Goal: Task Accomplishment & Management: Use online tool/utility

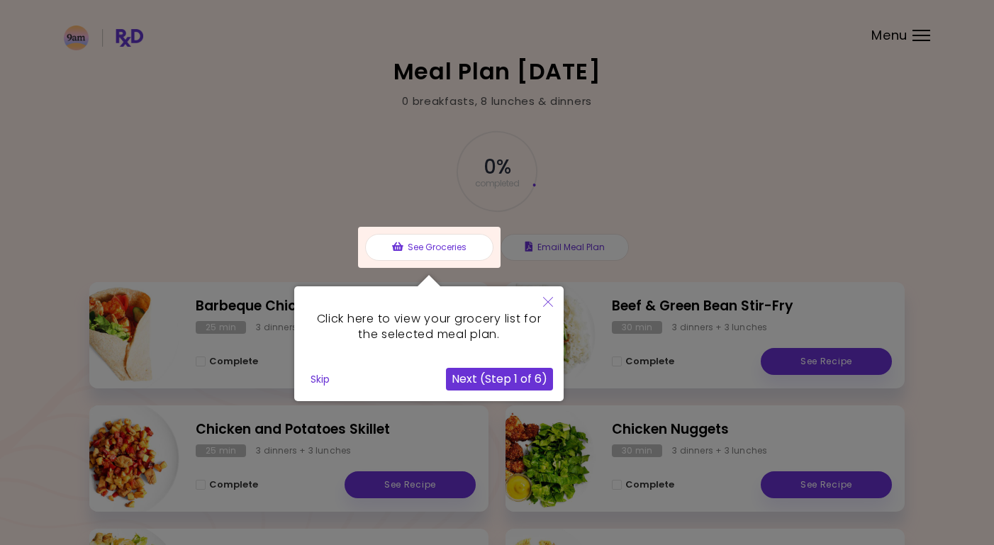
click at [681, 147] on div at bounding box center [497, 418] width 994 height 836
click at [455, 94] on div at bounding box center [497, 418] width 994 height 836
click at [451, 102] on div at bounding box center [497, 418] width 994 height 836
click at [319, 379] on button "Skip" at bounding box center [320, 379] width 30 height 21
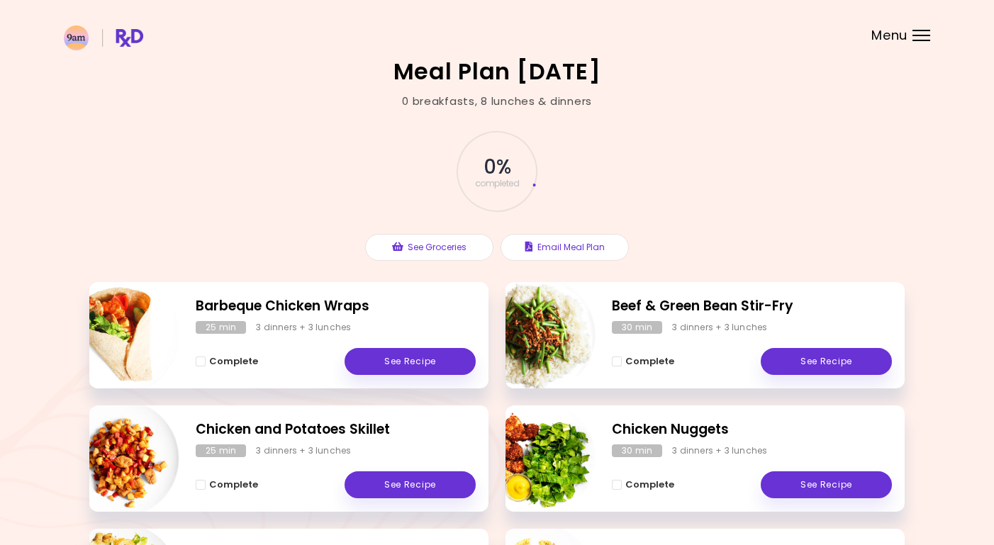
click at [895, 36] on span "Menu" at bounding box center [889, 35] width 36 height 13
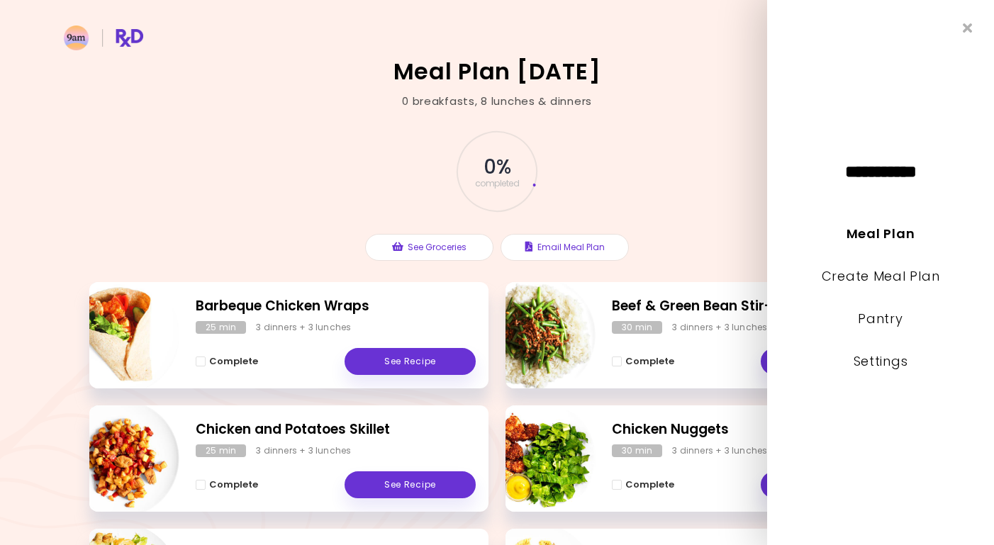
click at [700, 95] on div "Meal Plan [DATE] 0 breakfasts , 8 lunches & dinners 0 % completed See Groceries…" at bounding box center [497, 418] width 994 height 836
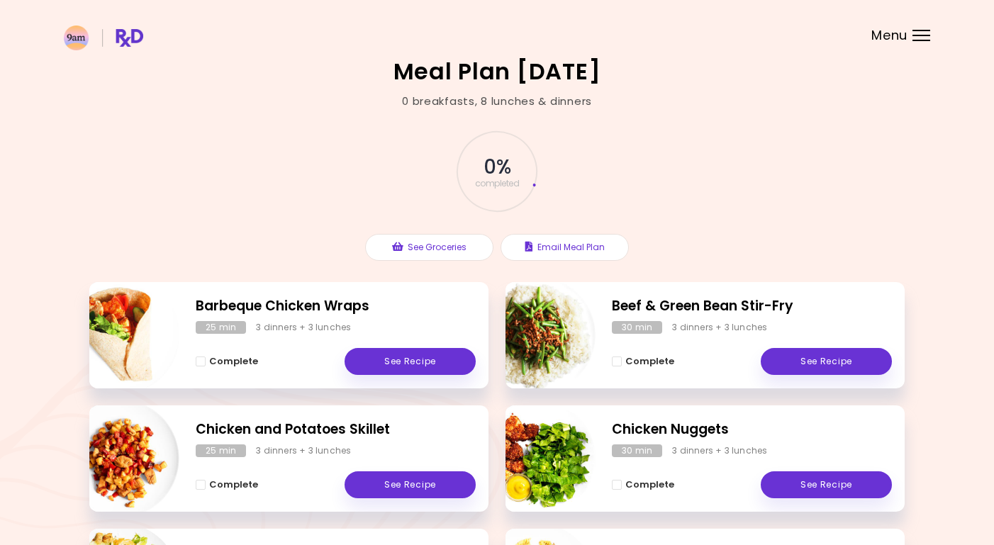
click at [457, 99] on div "0 breakfasts , 8 lunches & dinners" at bounding box center [497, 102] width 190 height 16
click at [133, 34] on img at bounding box center [103, 38] width 79 height 25
click at [120, 37] on img at bounding box center [103, 38] width 79 height 25
click at [925, 35] on div at bounding box center [921, 35] width 18 height 1
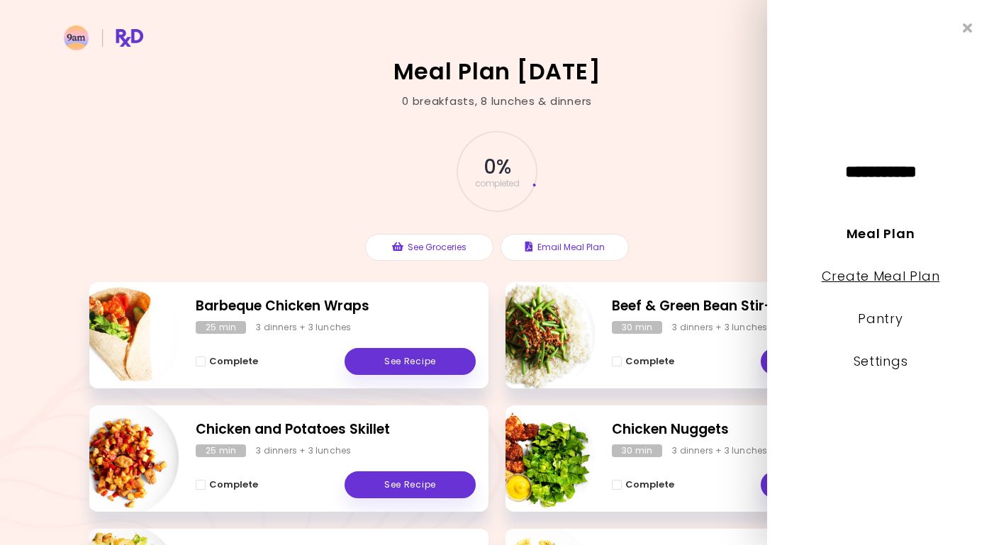
click at [912, 275] on link "Create Meal Plan" at bounding box center [881, 276] width 118 height 18
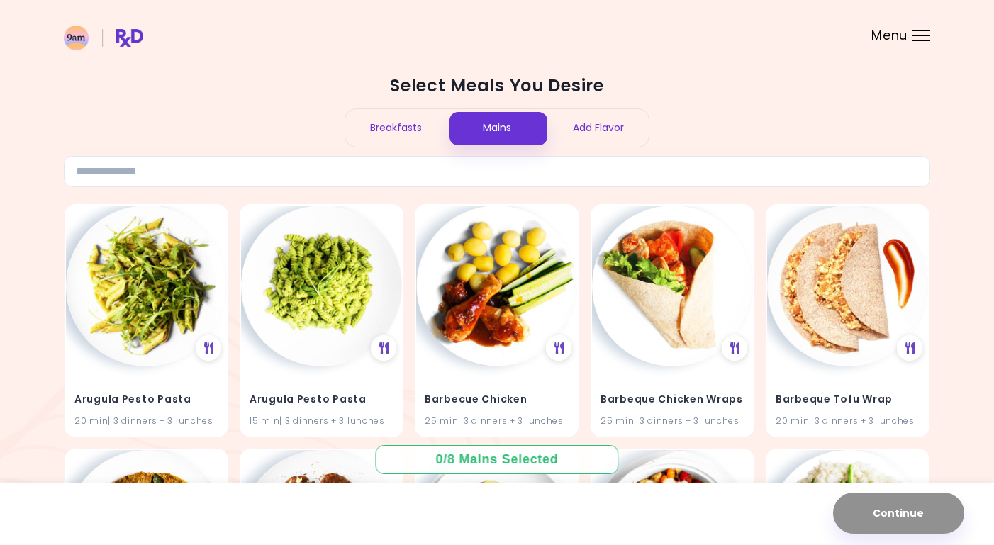
click at [415, 123] on div "Breakfasts" at bounding box center [395, 128] width 101 height 38
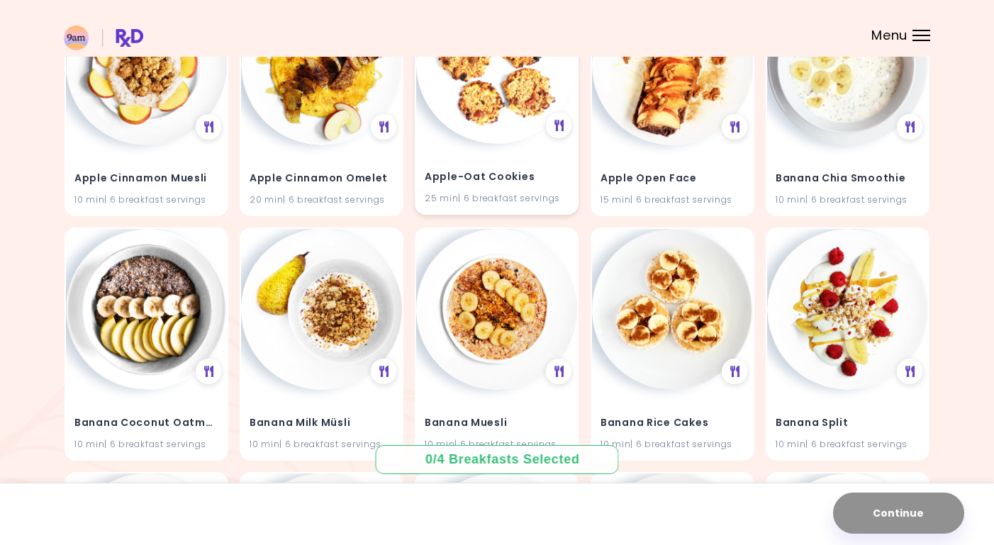
scroll to position [239, 0]
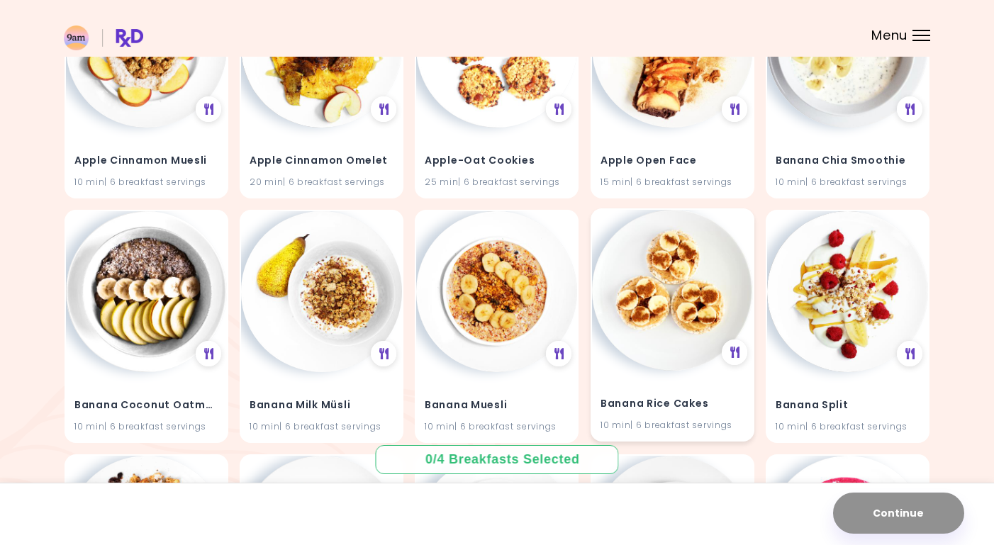
click at [695, 378] on div "Banana Rice Cakes 10 min | 6 breakfast servings" at bounding box center [672, 405] width 161 height 69
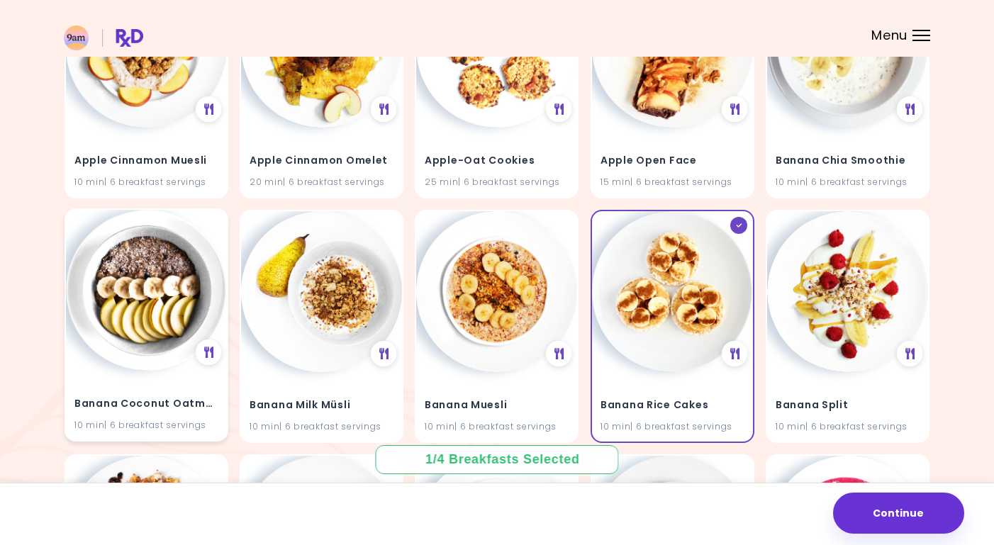
click at [158, 355] on img at bounding box center [146, 290] width 161 height 161
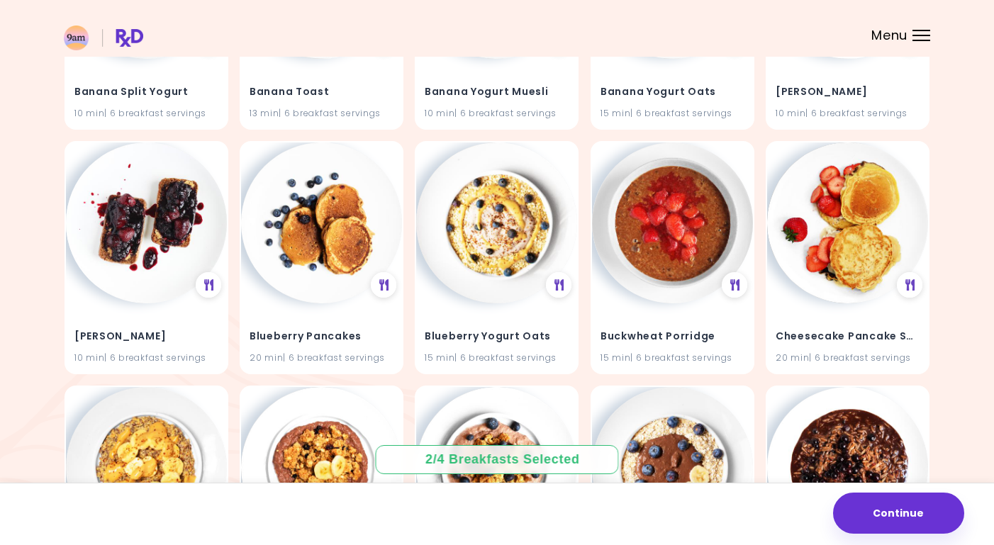
scroll to position [806, 0]
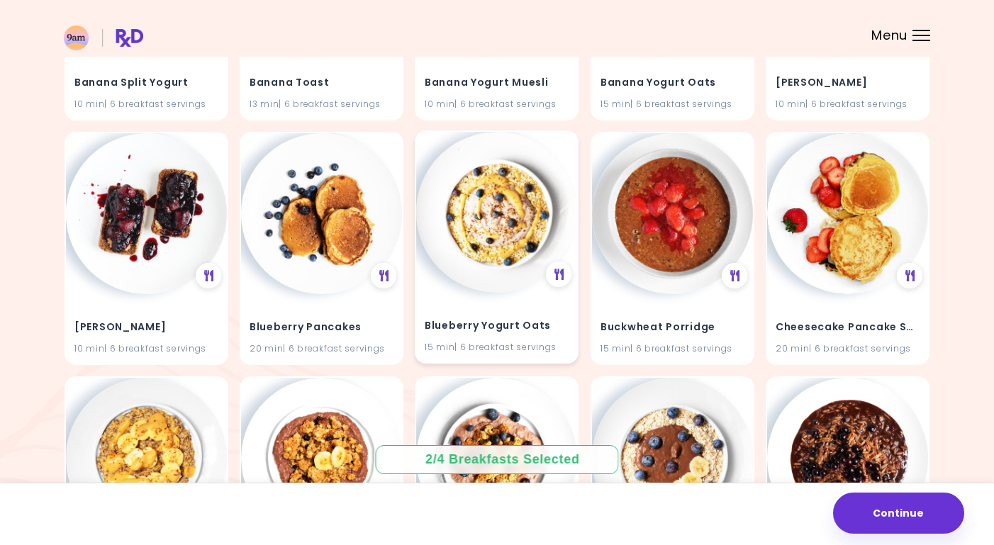
click at [485, 305] on div "Blueberry Yogurt Oats 15 min | 6 breakfast servings" at bounding box center [496, 327] width 161 height 69
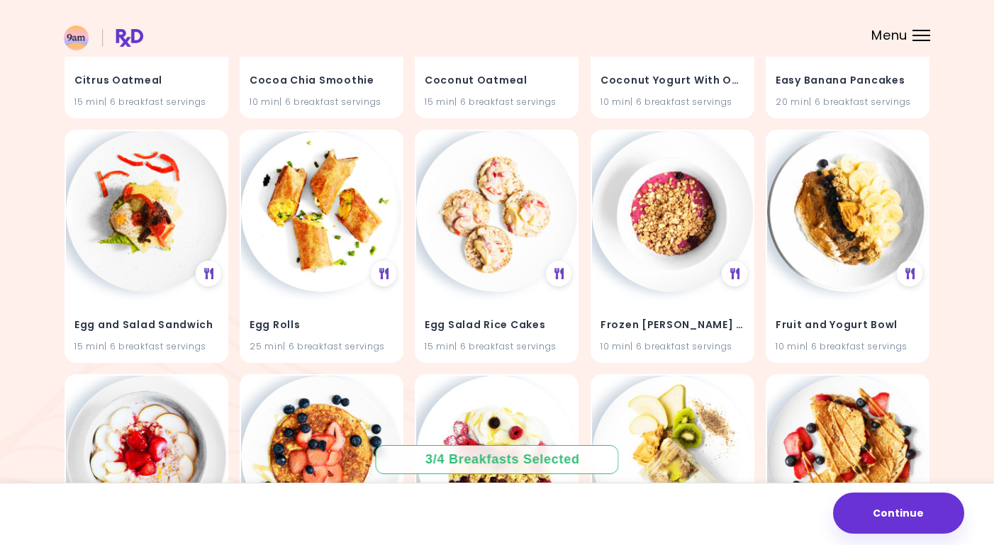
scroll to position [1787, 0]
click at [680, 293] on div "Frozen [PERSON_NAME] Bowl 10 min | 6 breakfast servings" at bounding box center [672, 325] width 161 height 69
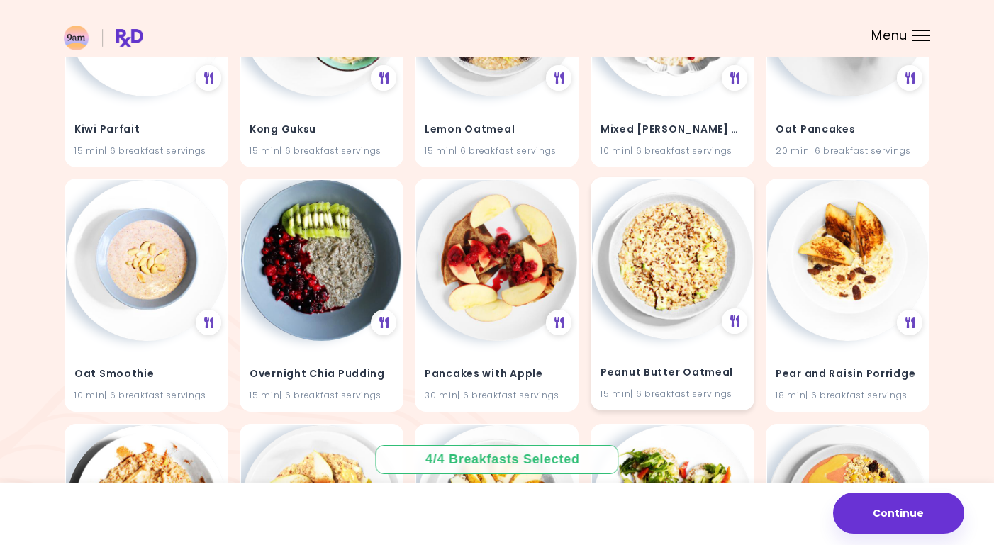
scroll to position [2717, 0]
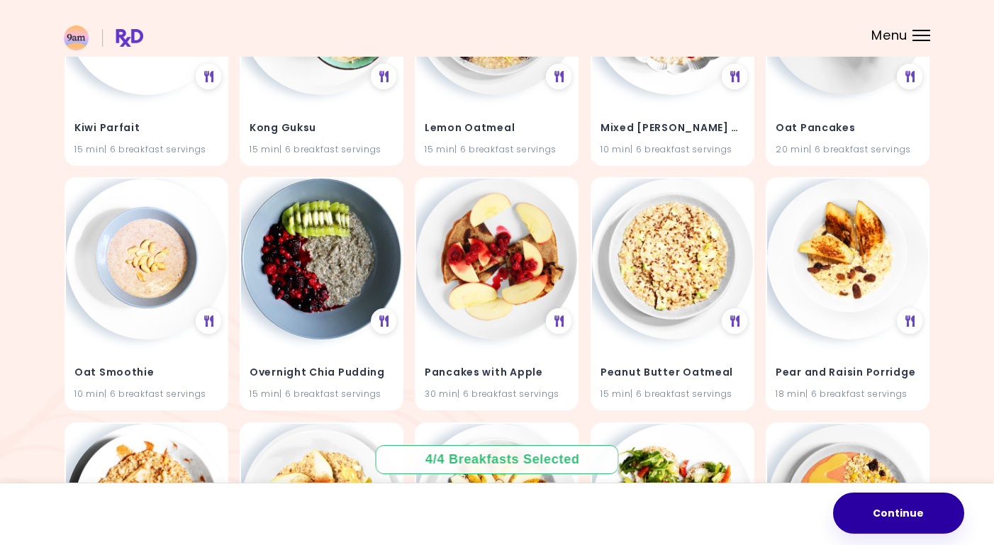
click at [897, 517] on button "Continue" at bounding box center [898, 513] width 131 height 41
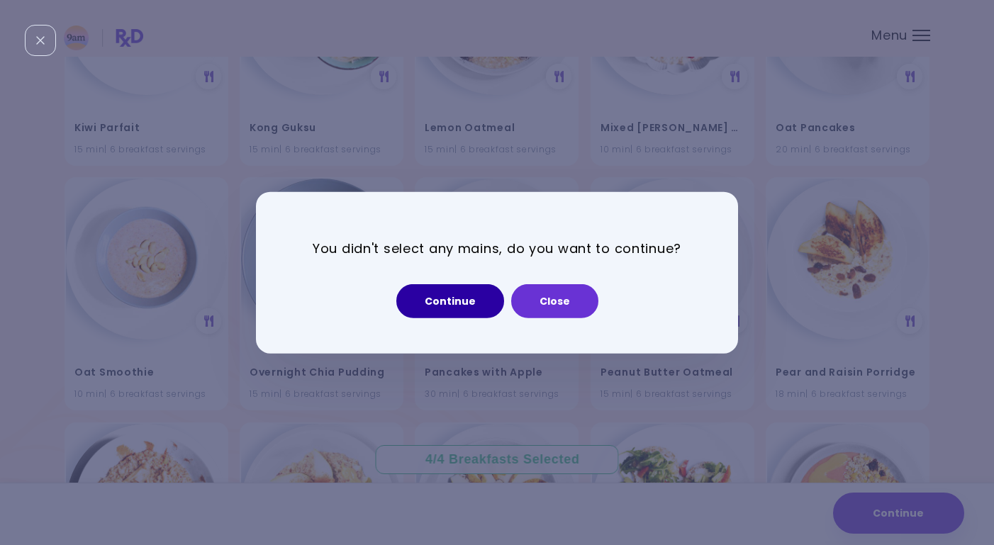
click at [449, 295] on button "Continue" at bounding box center [450, 301] width 108 height 34
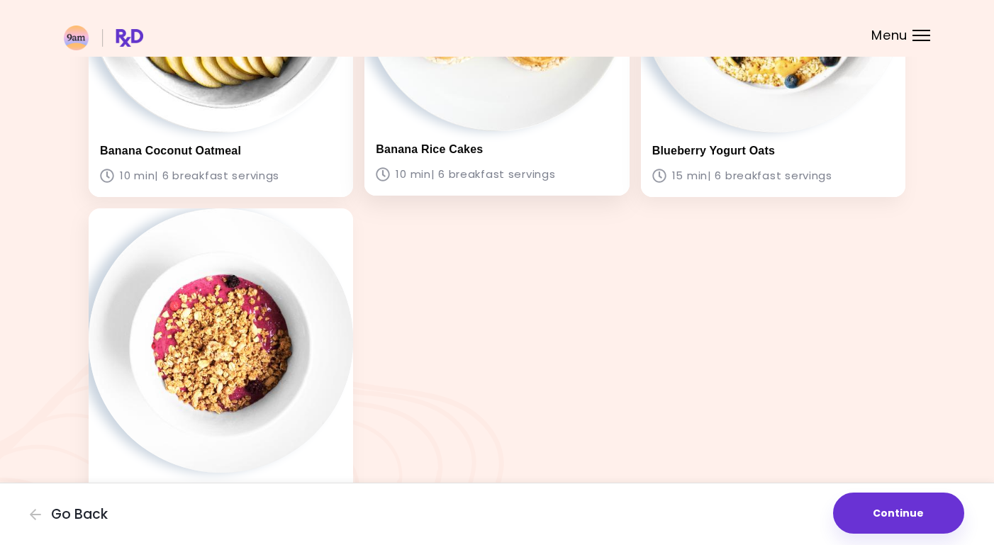
scroll to position [388, 0]
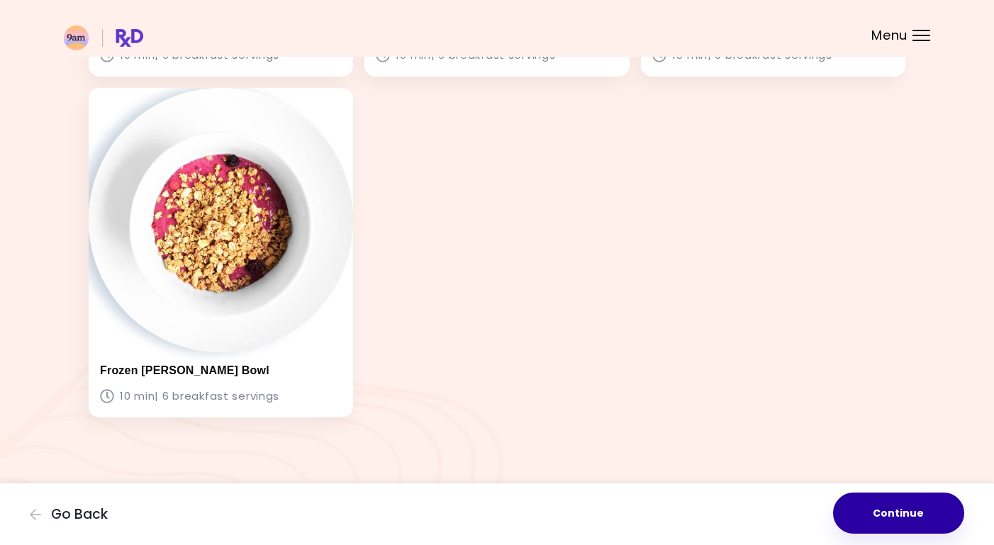
click at [889, 514] on button "Continue" at bounding box center [898, 513] width 131 height 41
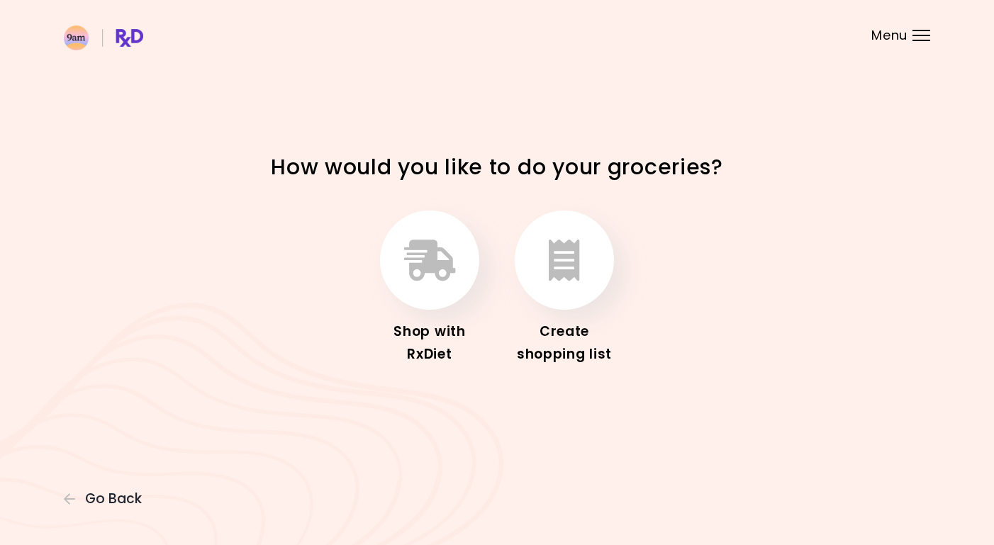
click at [562, 335] on div "Create shopping list" at bounding box center [564, 342] width 113 height 45
click at [573, 258] on icon "button" at bounding box center [564, 260] width 31 height 41
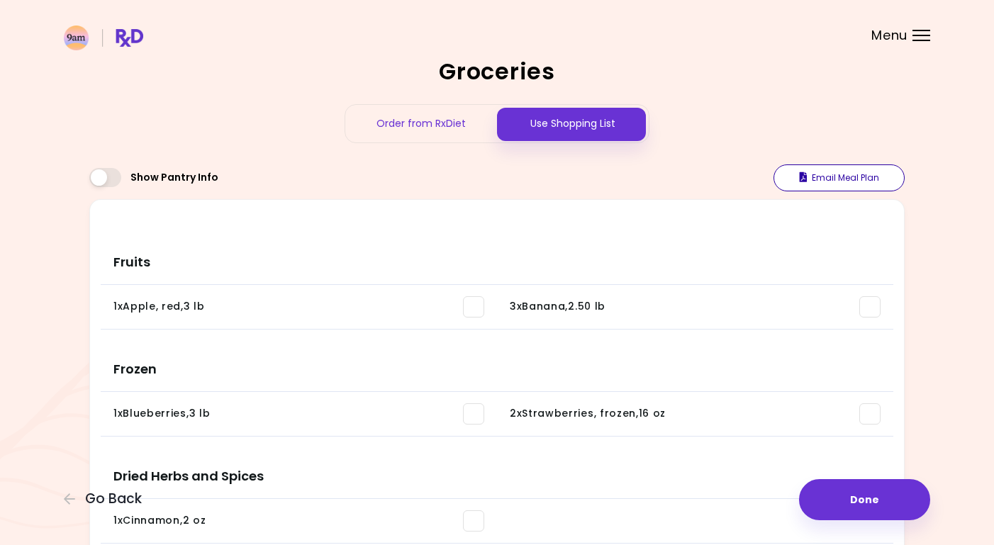
click at [814, 181] on button "Email Meal Plan" at bounding box center [838, 177] width 131 height 27
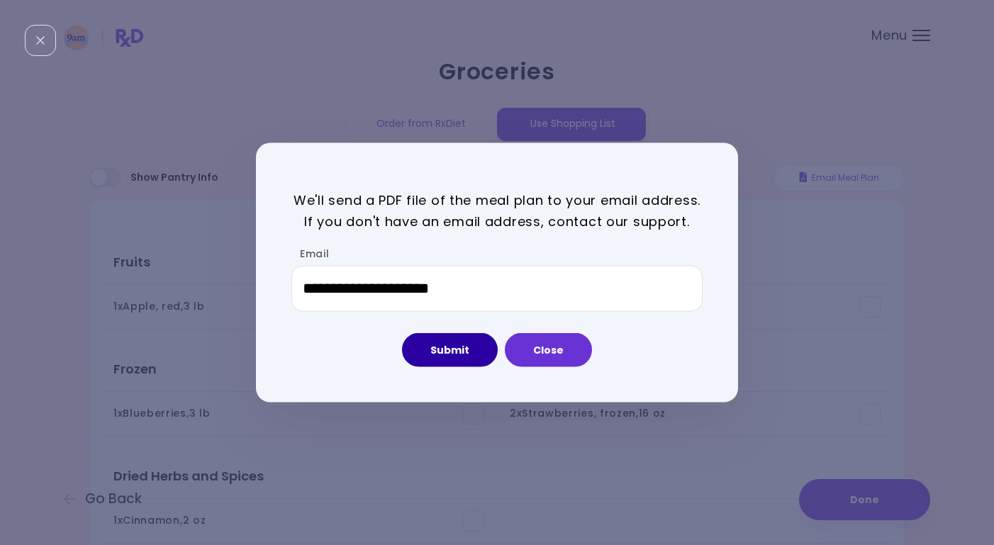
click at [457, 353] on button "Submit" at bounding box center [450, 350] width 96 height 34
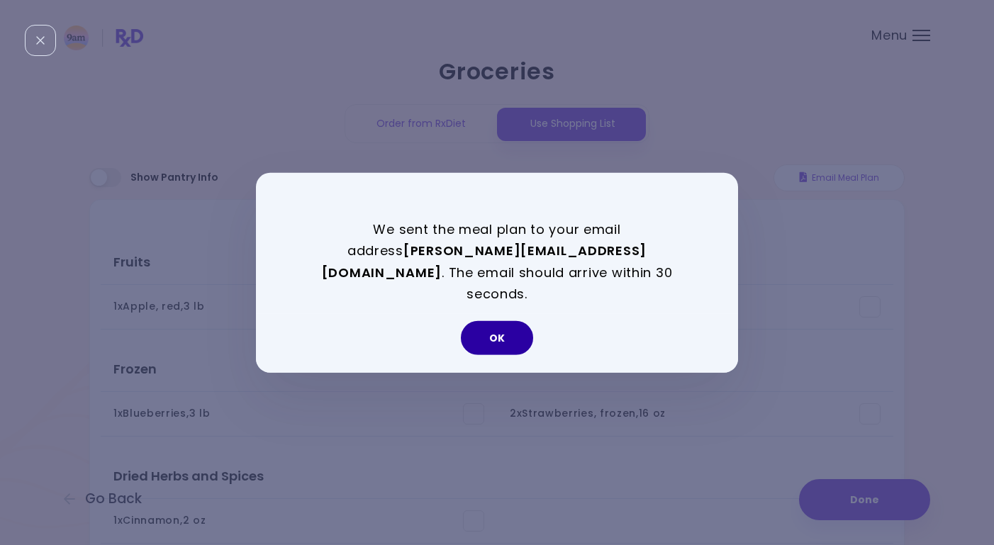
click at [508, 333] on button "OK" at bounding box center [497, 338] width 72 height 34
